Goal: Transaction & Acquisition: Purchase product/service

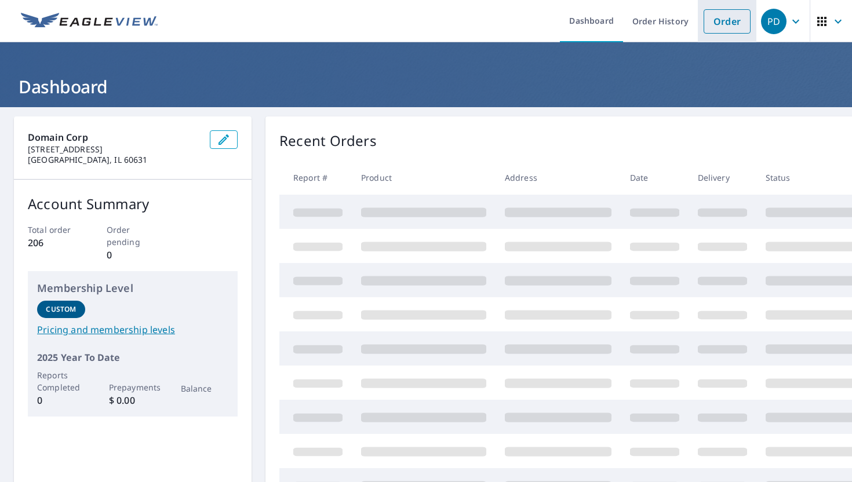
click at [716, 28] on link "Order" at bounding box center [726, 21] width 47 height 24
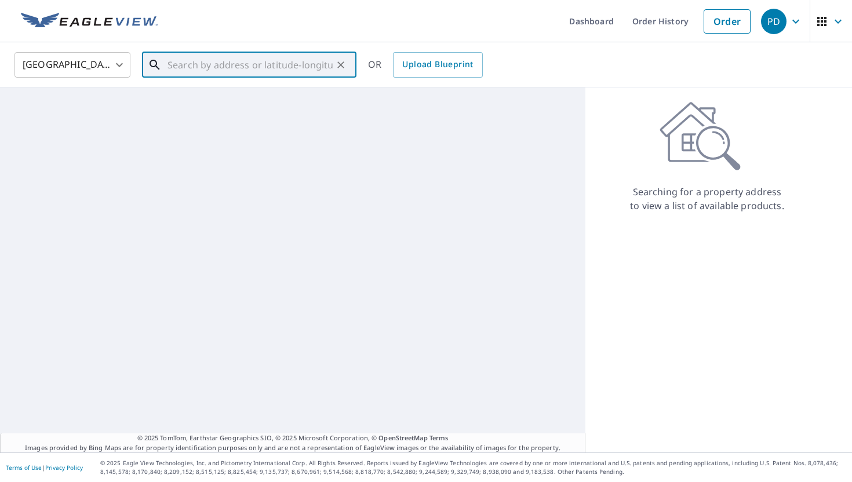
click at [293, 67] on input "text" at bounding box center [249, 65] width 165 height 32
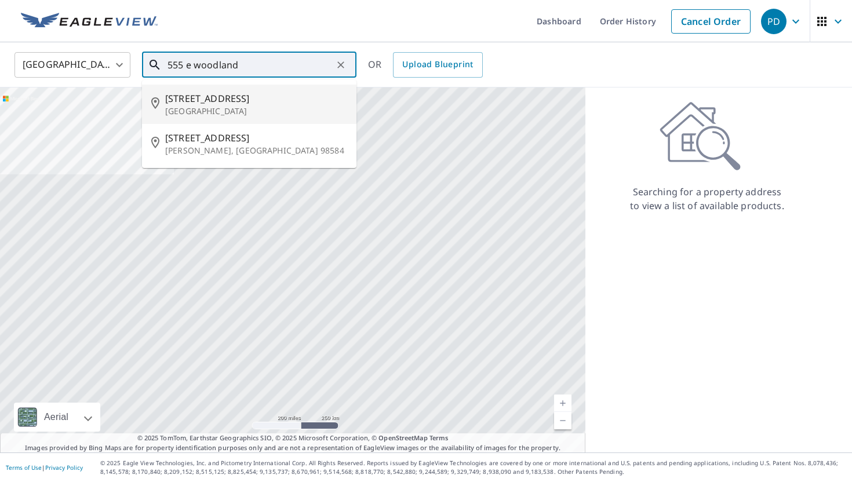
click at [219, 102] on span "[STREET_ADDRESS]" at bounding box center [256, 99] width 182 height 14
type input "[STREET_ADDRESS]"
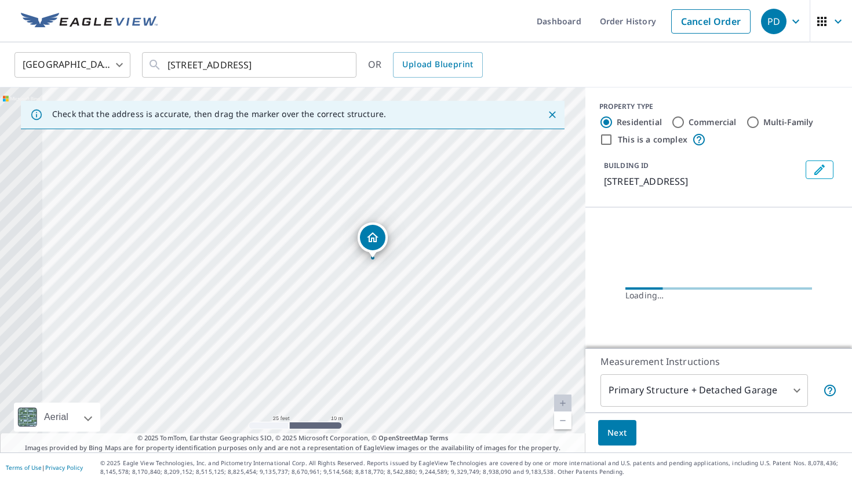
drag, startPoint x: 223, startPoint y: 245, endPoint x: 380, endPoint y: 320, distance: 174.1
click at [380, 320] on div "[STREET_ADDRESS]" at bounding box center [292, 269] width 585 height 365
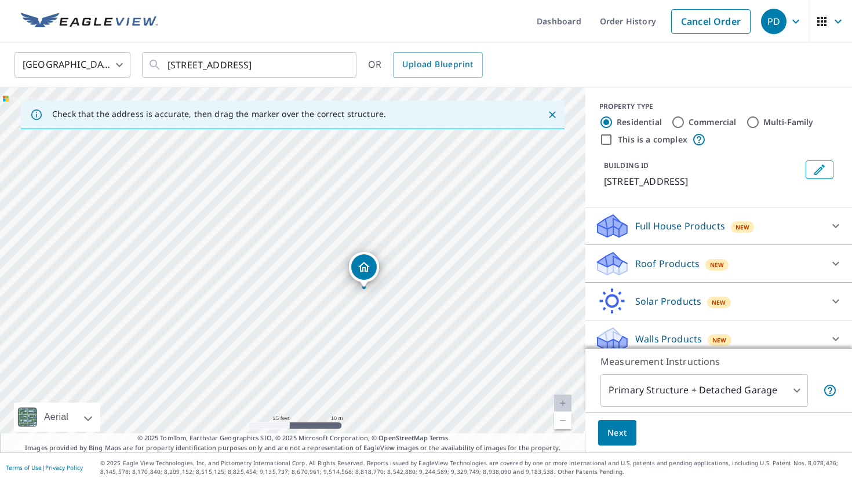
drag, startPoint x: 259, startPoint y: 308, endPoint x: 330, endPoint y: 328, distance: 73.9
click at [330, 328] on div "[STREET_ADDRESS]" at bounding box center [292, 269] width 585 height 365
drag, startPoint x: 305, startPoint y: 305, endPoint x: 342, endPoint y: 291, distance: 39.4
click at [343, 291] on div "[STREET_ADDRESS]" at bounding box center [292, 269] width 585 height 365
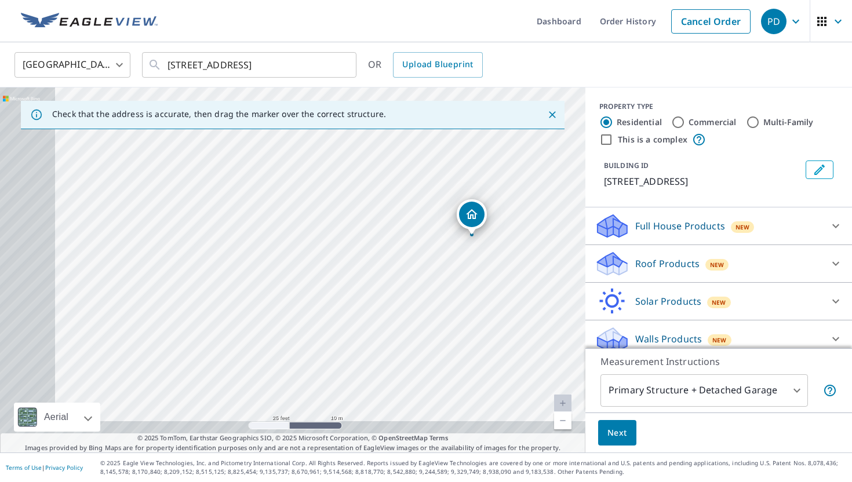
drag, startPoint x: 224, startPoint y: 279, endPoint x: 287, endPoint y: 244, distance: 72.1
click at [287, 244] on div "[STREET_ADDRESS]" at bounding box center [292, 269] width 585 height 365
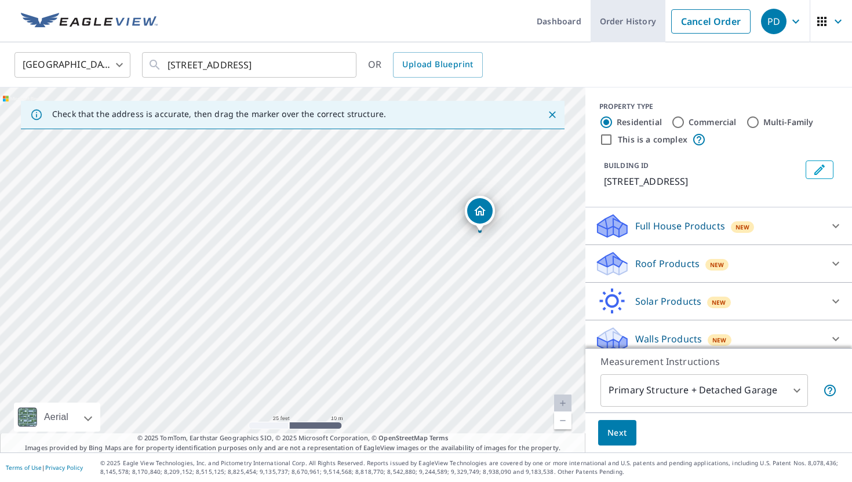
click at [640, 23] on link "Order History" at bounding box center [627, 21] width 75 height 42
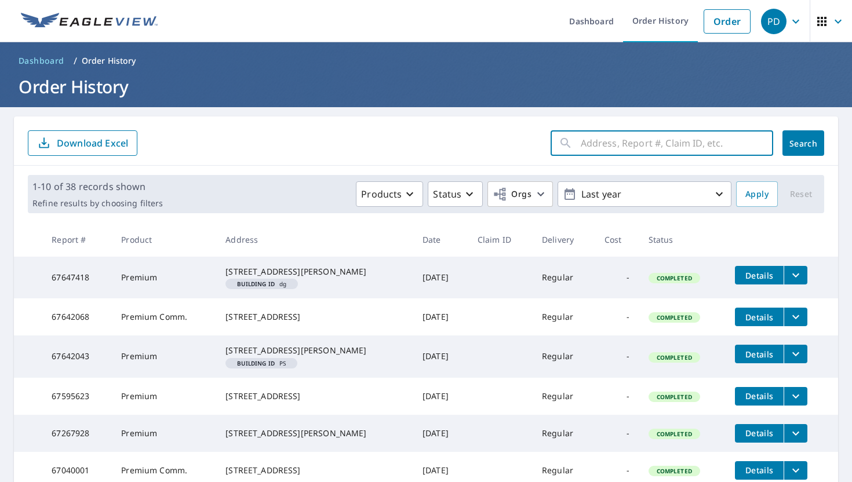
click at [625, 144] on input "text" at bounding box center [677, 143] width 192 height 32
type input "555 e woodland"
click button "Search" at bounding box center [803, 142] width 42 height 25
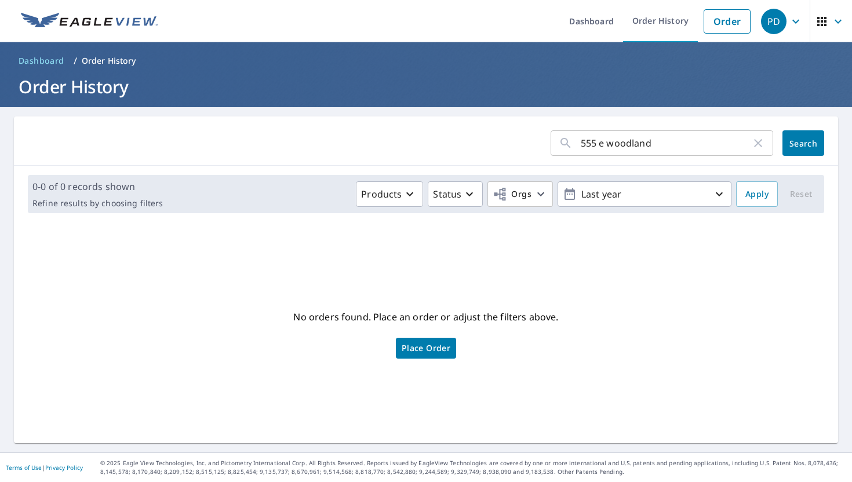
click at [758, 140] on icon "button" at bounding box center [758, 143] width 14 height 14
click at [709, 13] on link "Order" at bounding box center [726, 21] width 47 height 24
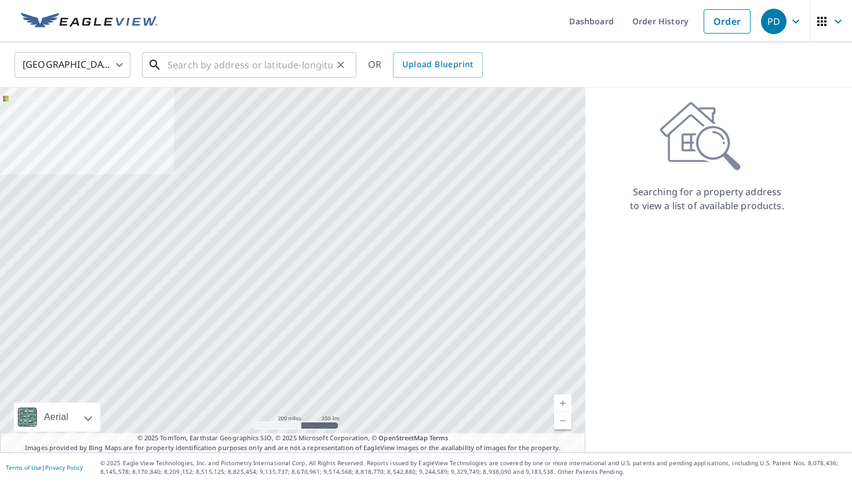
click at [320, 70] on input "text" at bounding box center [249, 65] width 165 height 32
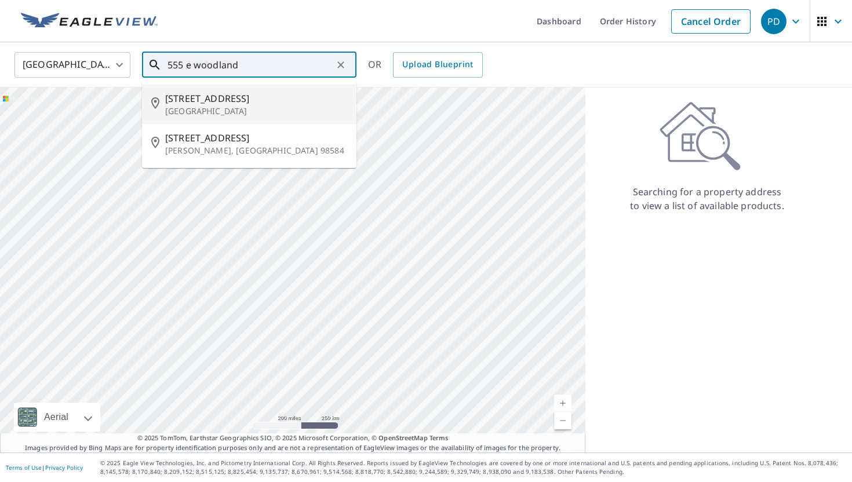
click at [247, 105] on p "[GEOGRAPHIC_DATA]" at bounding box center [256, 111] width 182 height 12
type input "[STREET_ADDRESS]"
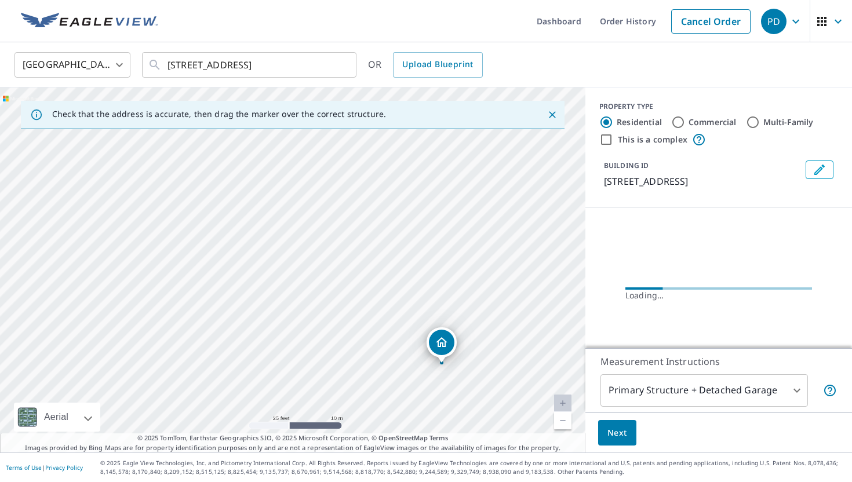
drag, startPoint x: 333, startPoint y: 343, endPoint x: 325, endPoint y: 17, distance: 326.3
click at [325, 17] on div "Dashboard Order History Cancel Order PD [GEOGRAPHIC_DATA] [GEOGRAPHIC_DATA] ​ […" at bounding box center [426, 241] width 852 height 482
drag, startPoint x: 374, startPoint y: 243, endPoint x: 348, endPoint y: -72, distance: 315.7
click at [348, 0] on html "PD PD Dashboard Order History Cancel Order PD United States US ​ [STREET_ADDRES…" at bounding box center [426, 241] width 852 height 482
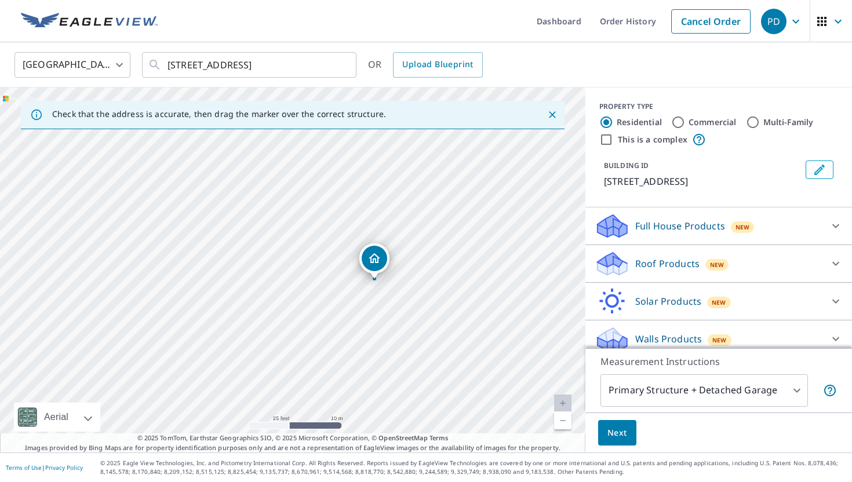
click at [447, 152] on div "[STREET_ADDRESS]" at bounding box center [292, 269] width 585 height 365
drag, startPoint x: 314, startPoint y: 289, endPoint x: 351, endPoint y: 256, distance: 49.7
click at [351, 256] on div "[STREET_ADDRESS]" at bounding box center [292, 269] width 585 height 365
drag, startPoint x: 331, startPoint y: 264, endPoint x: 327, endPoint y: 239, distance: 25.2
click at [327, 239] on div "[STREET_ADDRESS]" at bounding box center [292, 269] width 585 height 365
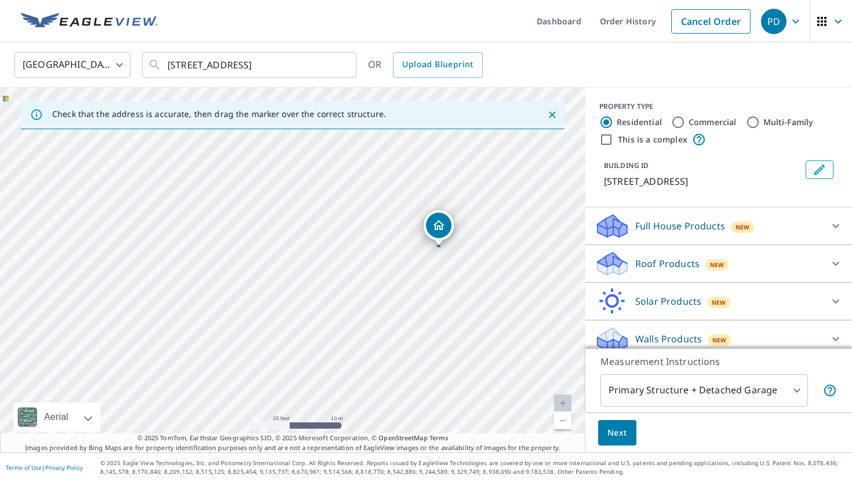
drag, startPoint x: 241, startPoint y: 309, endPoint x: 273, endPoint y: 336, distance: 42.4
click at [273, 336] on div "[STREET_ADDRESS]" at bounding box center [292, 269] width 585 height 365
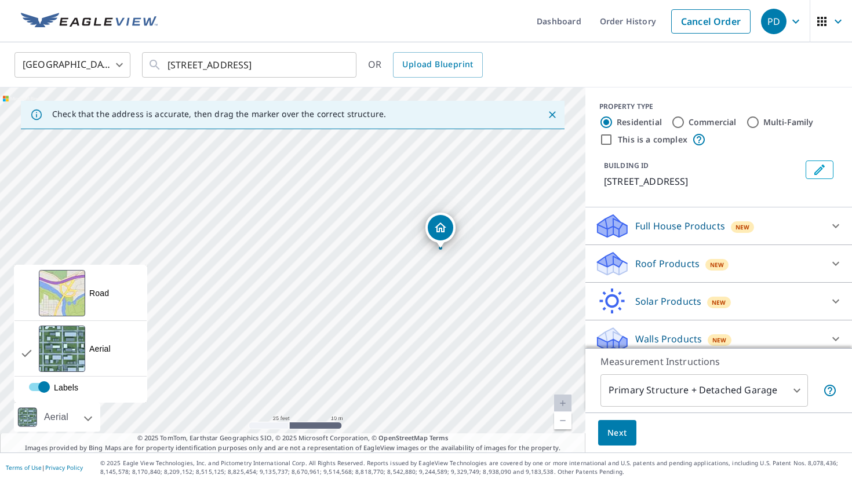
click at [93, 417] on div "Aerial" at bounding box center [57, 417] width 86 height 29
click at [101, 302] on div "Road A standard road map" at bounding box center [80, 293] width 132 height 56
click at [77, 418] on div at bounding box center [73, 417] width 7 height 29
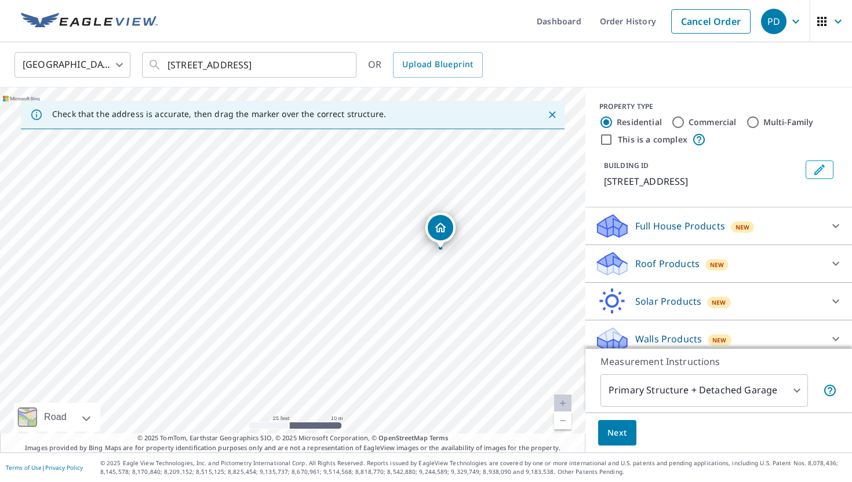
click at [77, 420] on div at bounding box center [73, 417] width 7 height 29
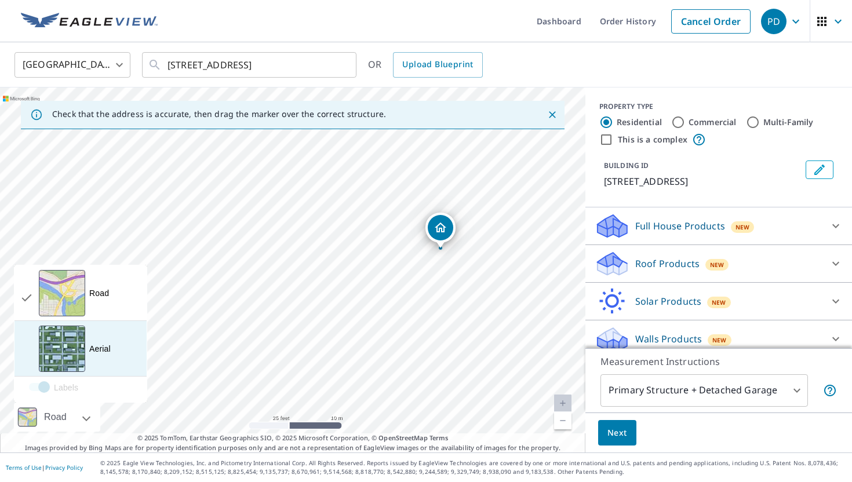
click at [100, 344] on div "Aerial" at bounding box center [99, 349] width 21 height 12
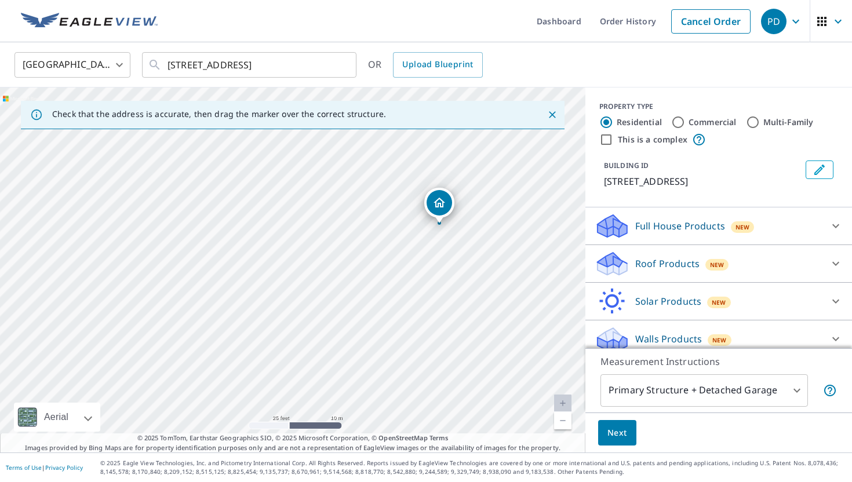
drag, startPoint x: 367, startPoint y: 309, endPoint x: 366, endPoint y: 284, distance: 24.9
click at [366, 284] on div "[STREET_ADDRESS]" at bounding box center [292, 269] width 585 height 365
click at [837, 261] on icon at bounding box center [836, 264] width 14 height 14
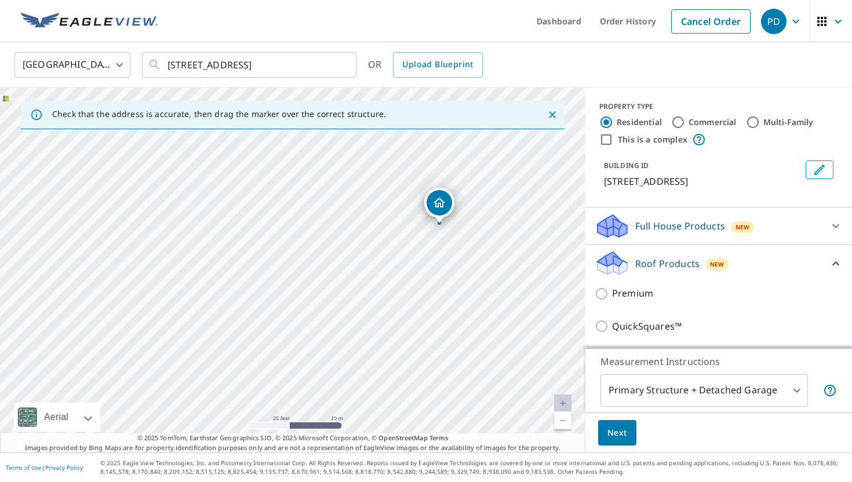
scroll to position [46, 0]
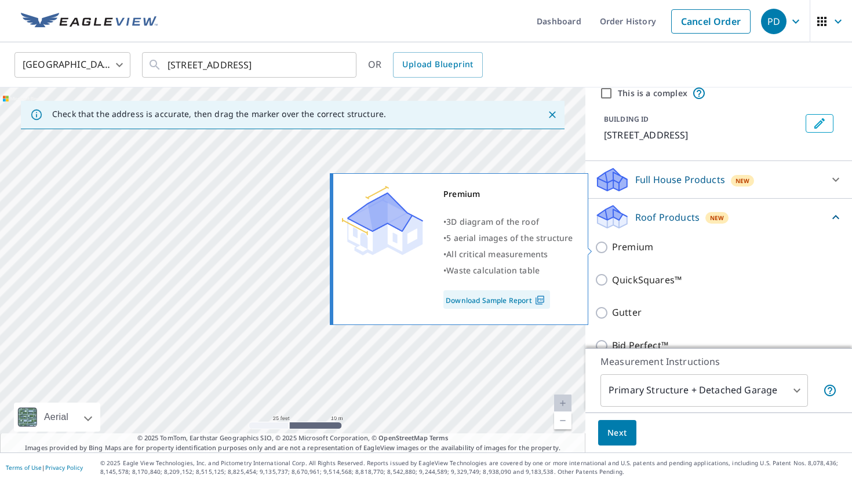
click at [603, 245] on input "Premium" at bounding box center [602, 247] width 17 height 14
checkbox input "true"
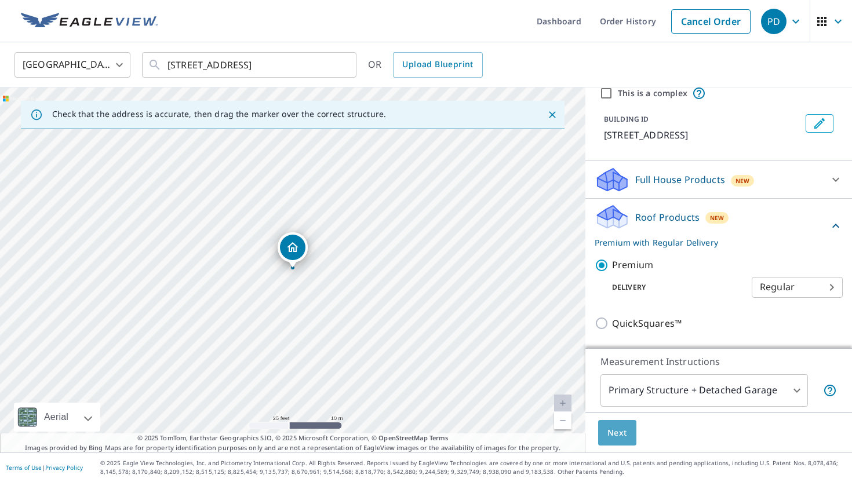
click at [618, 438] on span "Next" at bounding box center [617, 433] width 20 height 14
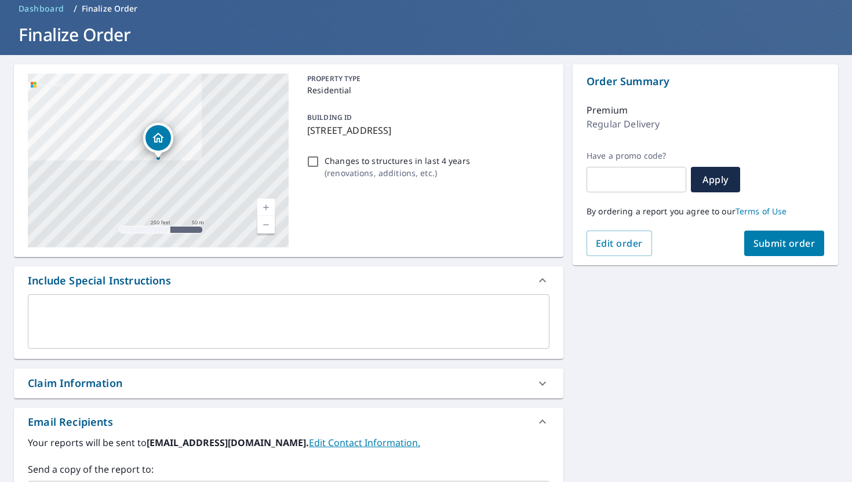
scroll to position [37, 0]
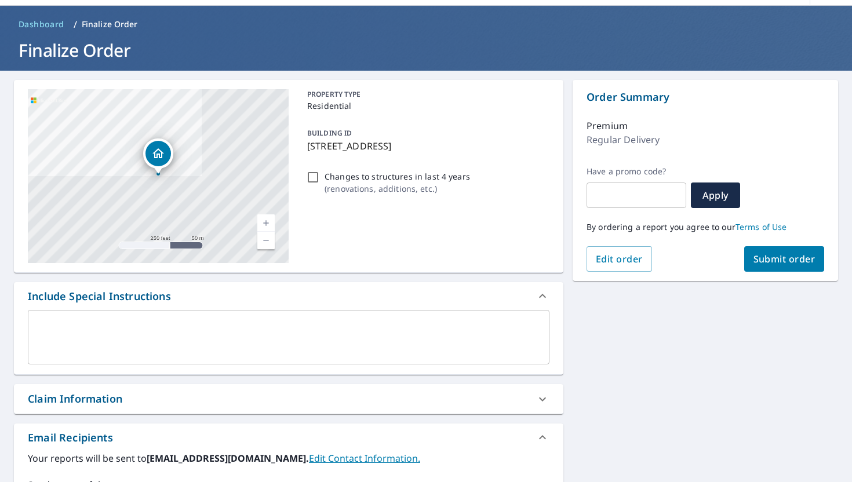
click at [771, 265] on button "Submit order" at bounding box center [784, 258] width 81 height 25
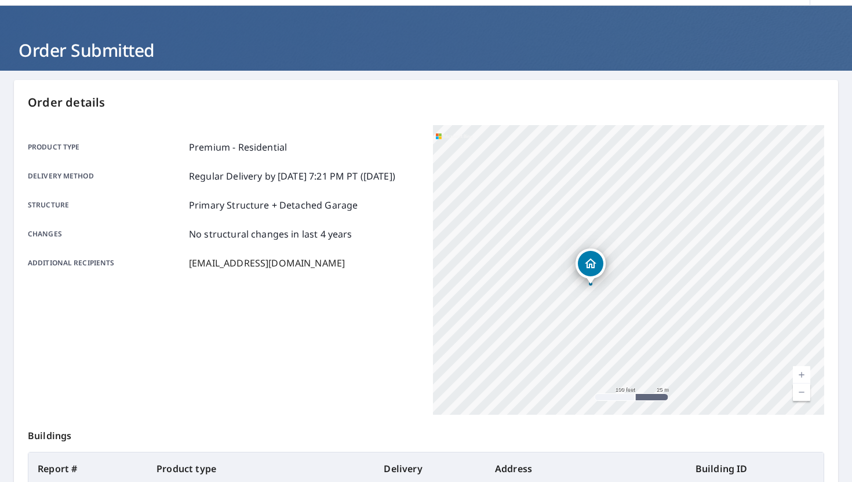
drag, startPoint x: 570, startPoint y: 292, endPoint x: 671, endPoint y: 304, distance: 101.5
click at [671, 304] on div "[STREET_ADDRESS]" at bounding box center [628, 270] width 391 height 290
